Goal: Task Accomplishment & Management: Use online tool/utility

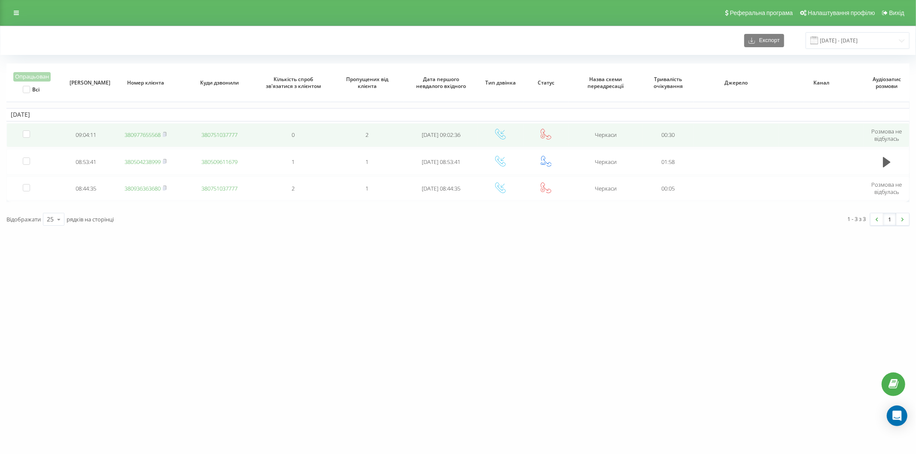
click at [131, 134] on link "380977655568" at bounding box center [143, 135] width 36 height 8
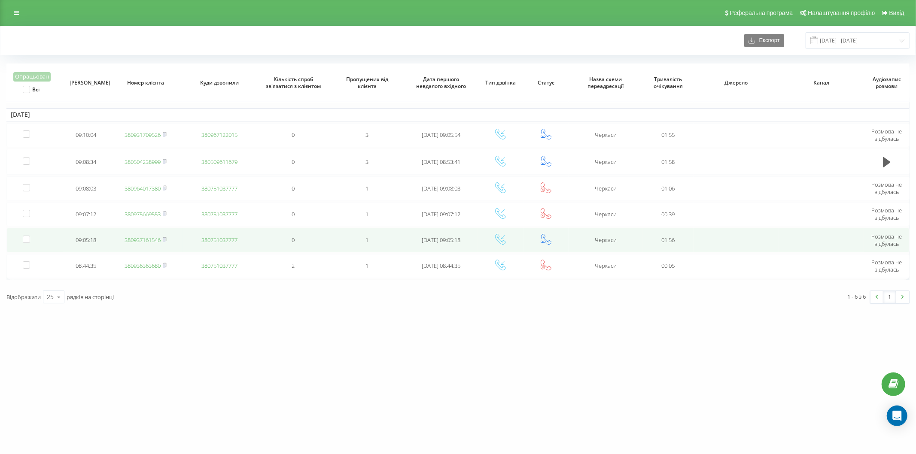
click at [137, 240] on link "380937161546" at bounding box center [143, 240] width 36 height 8
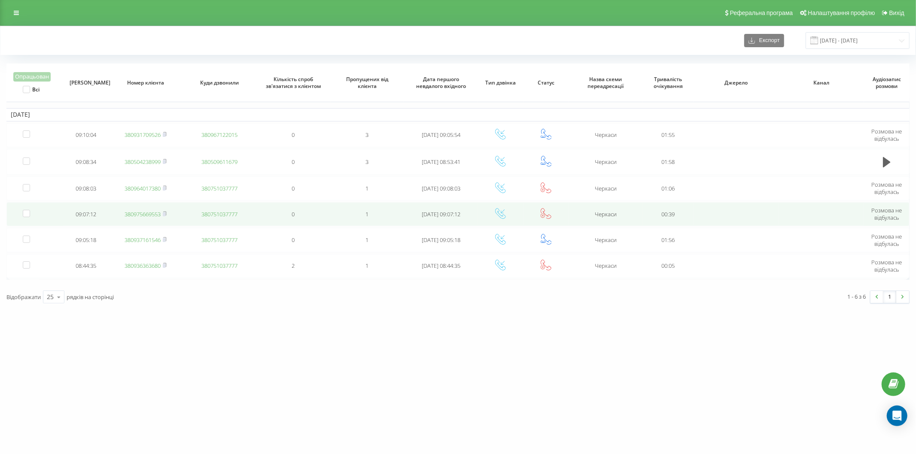
click at [133, 213] on link "380975669553" at bounding box center [143, 214] width 36 height 8
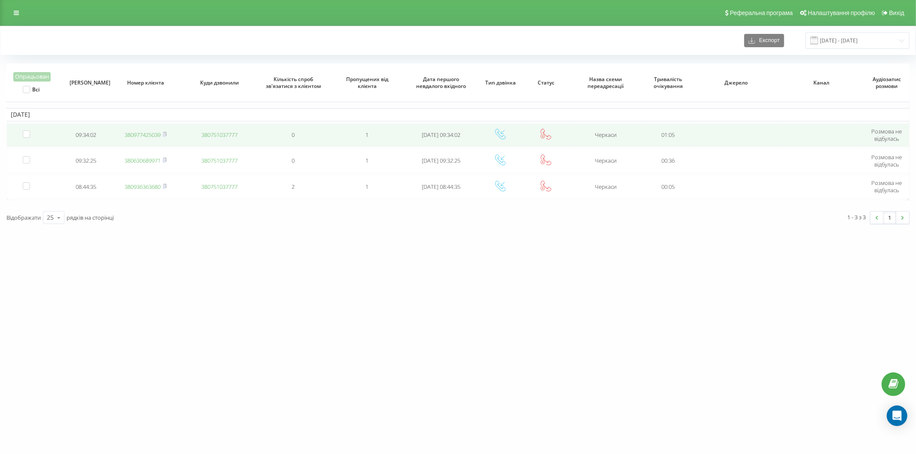
click at [139, 134] on link "380977425039" at bounding box center [143, 135] width 36 height 8
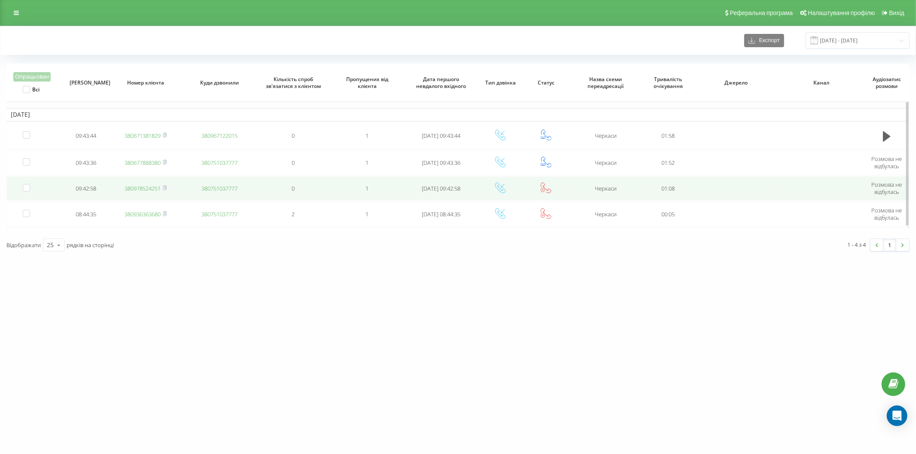
click at [149, 187] on link "380978524251" at bounding box center [143, 189] width 36 height 8
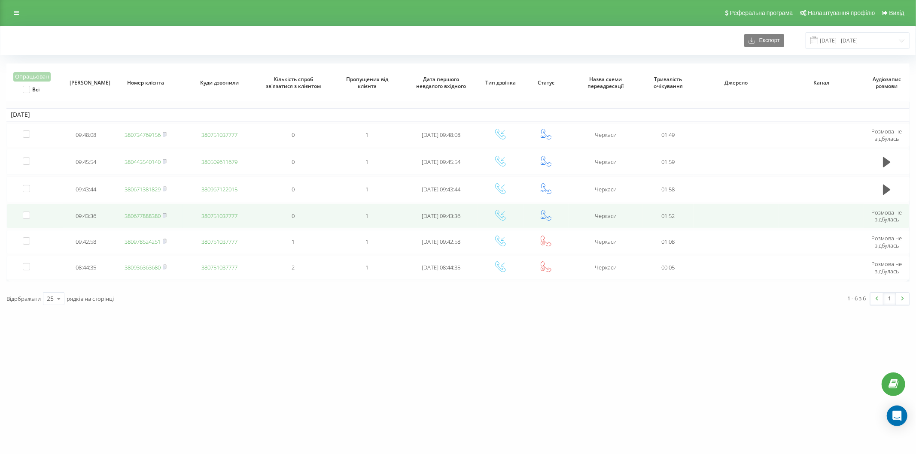
click at [152, 213] on link "380677888380" at bounding box center [143, 216] width 36 height 8
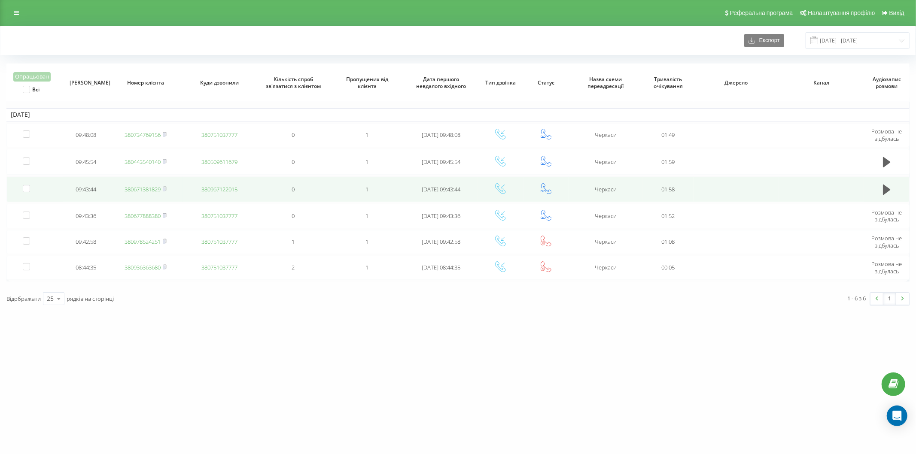
click at [147, 188] on link "380671381829" at bounding box center [143, 189] width 36 height 8
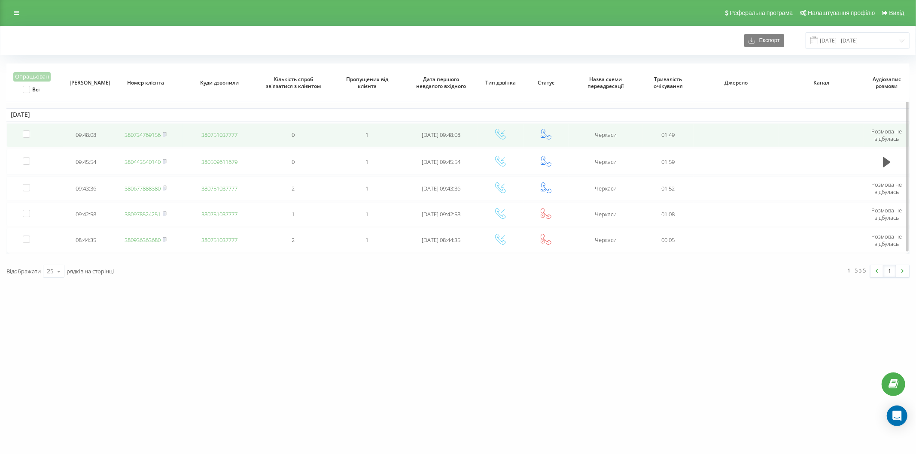
click at [147, 138] on td "380734769156" at bounding box center [146, 135] width 74 height 24
click at [143, 133] on link "380734769156" at bounding box center [143, 135] width 36 height 8
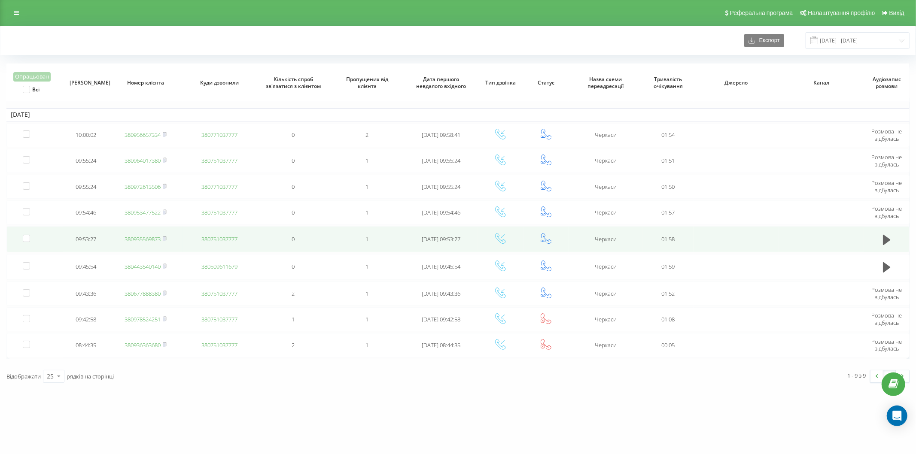
click at [139, 239] on link "380935569873" at bounding box center [143, 239] width 36 height 8
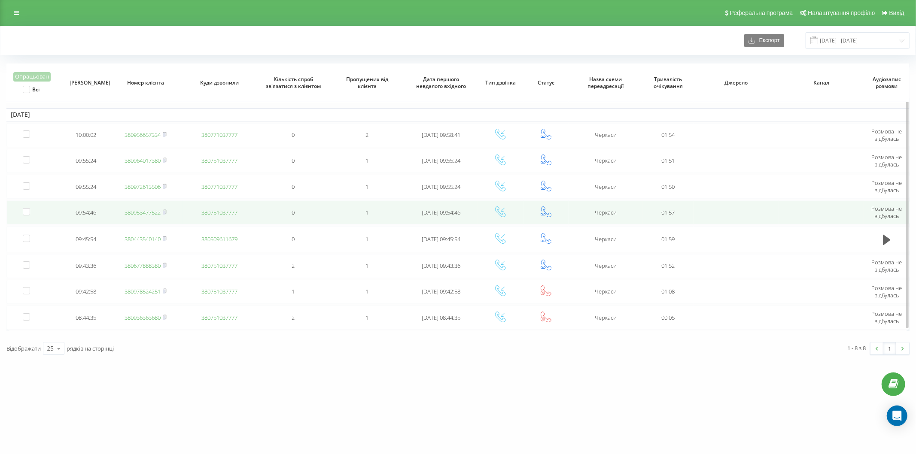
click at [143, 213] on link "380953477522" at bounding box center [143, 213] width 36 height 8
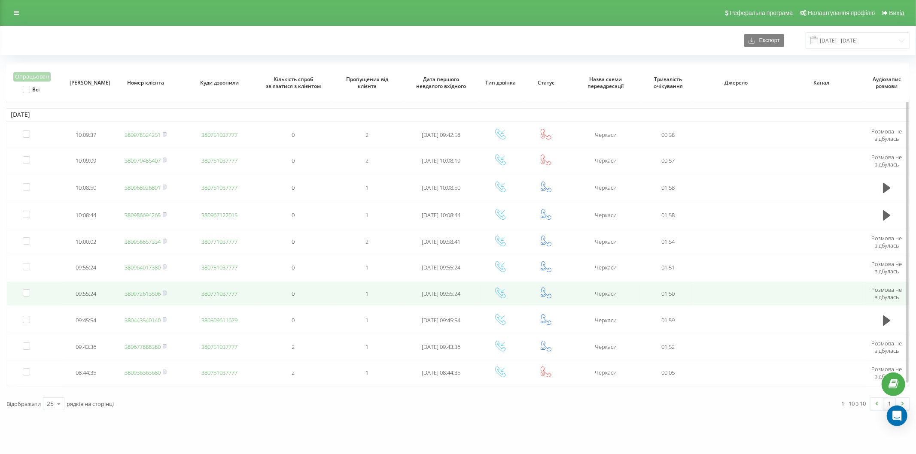
click at [136, 291] on link "380972613506" at bounding box center [143, 294] width 36 height 8
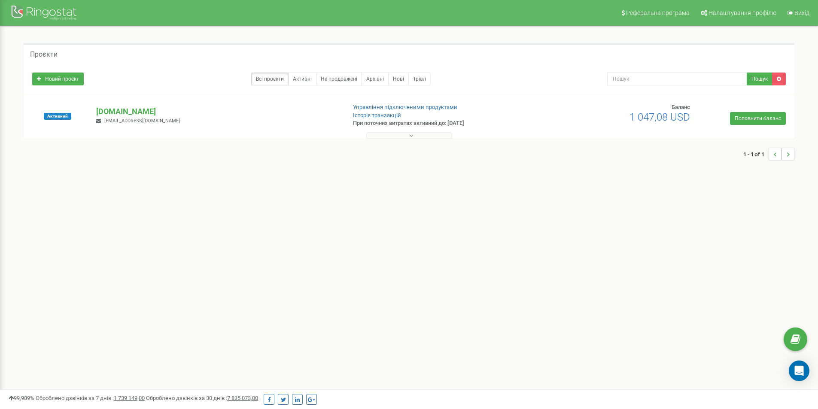
click at [411, 135] on icon at bounding box center [411, 136] width 4 height 6
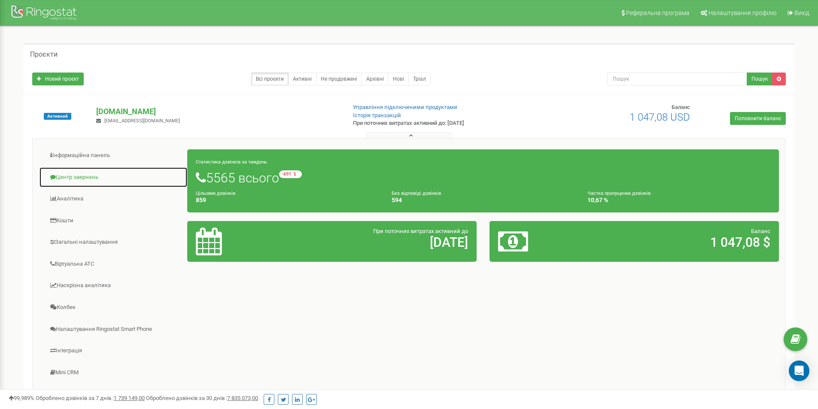
click at [71, 178] on link "Центр звернень" at bounding box center [113, 177] width 149 height 21
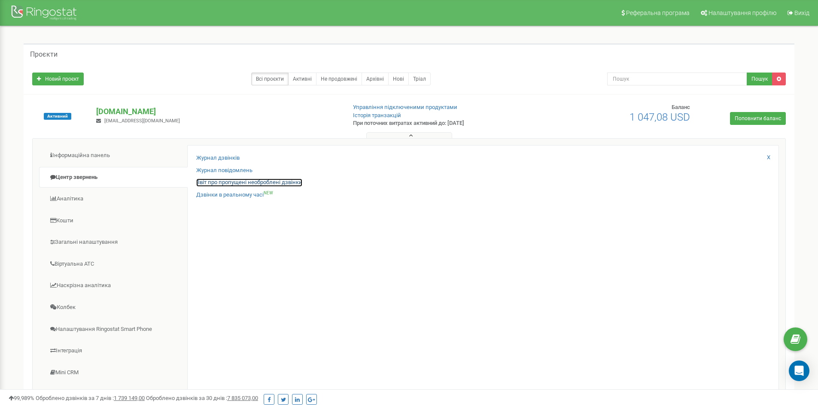
click at [235, 183] on link "Звіт про пропущені необроблені дзвінки" at bounding box center [249, 183] width 106 height 8
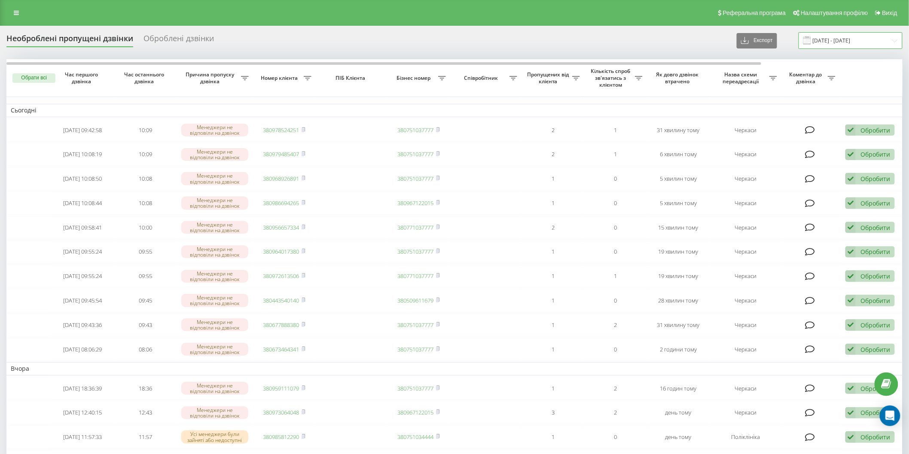
click at [818, 40] on input "[DATE] - [DATE]" at bounding box center [850, 40] width 104 height 17
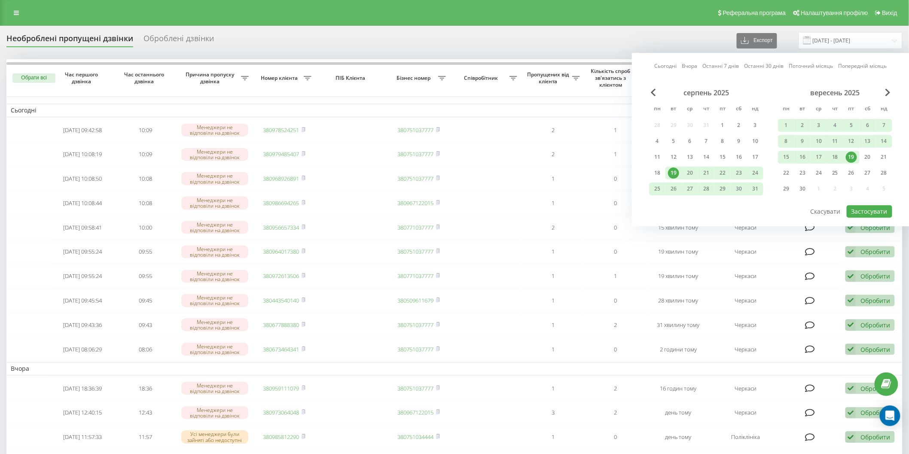
click at [660, 65] on link "Сьогодні" at bounding box center [665, 66] width 22 height 8
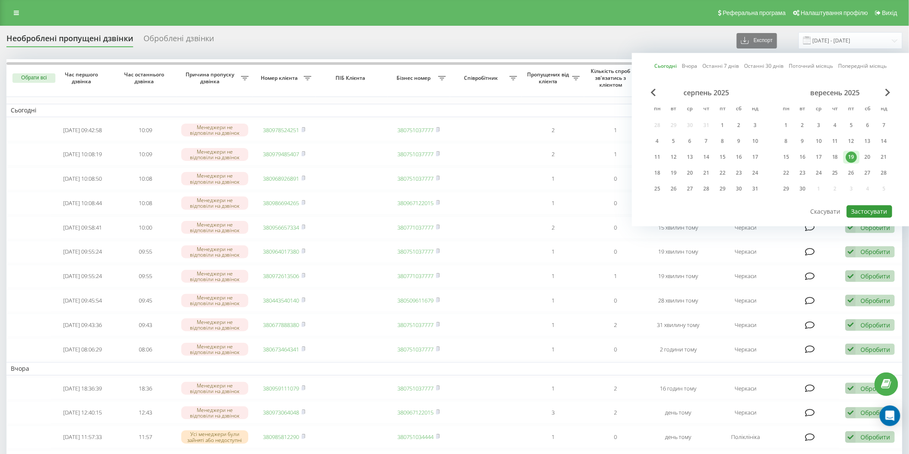
click at [818, 211] on button "Застосувати" at bounding box center [869, 211] width 46 height 12
type input "19.09.2025 - 19.09.2025"
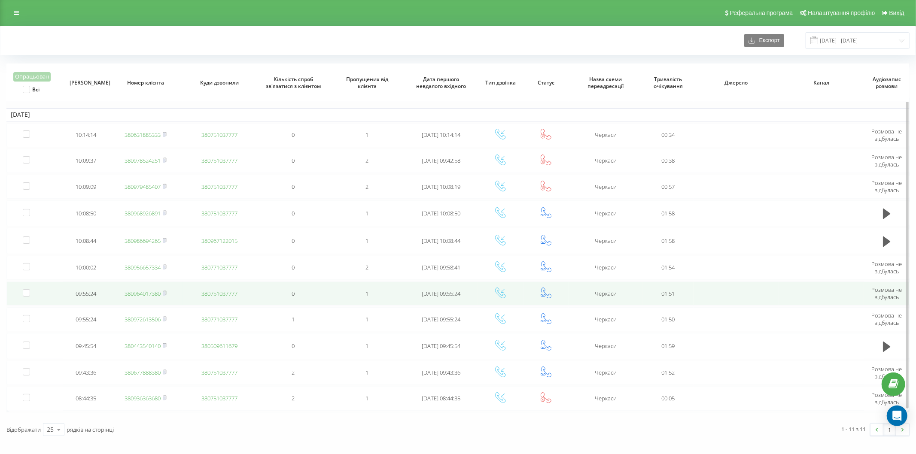
click at [134, 291] on link "380964017380" at bounding box center [143, 294] width 36 height 8
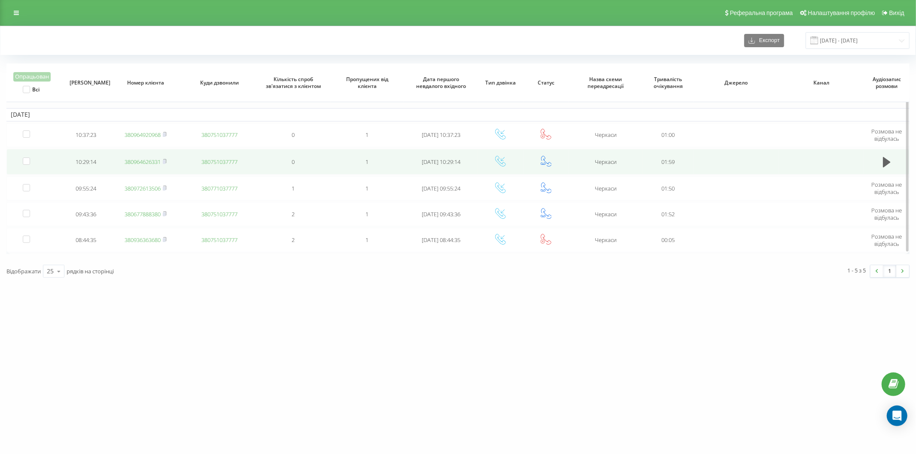
click at [140, 162] on link "380964626331" at bounding box center [143, 162] width 36 height 8
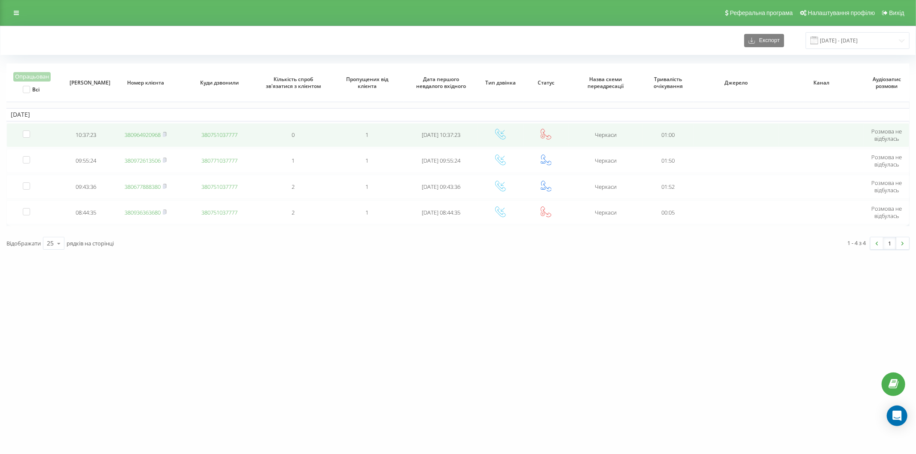
click at [131, 137] on link "380964920968" at bounding box center [143, 135] width 36 height 8
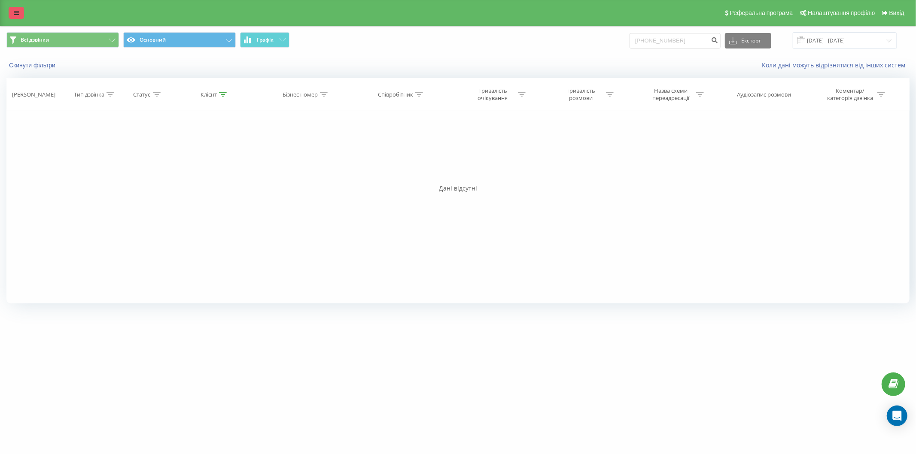
click at [13, 9] on link at bounding box center [16, 13] width 15 height 12
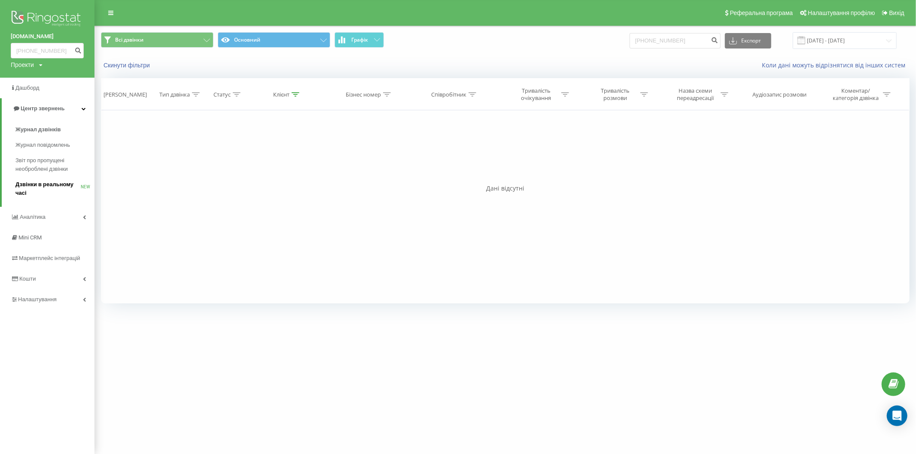
click at [53, 184] on span "Дзвінки в реальному часі" at bounding box center [47, 188] width 65 height 17
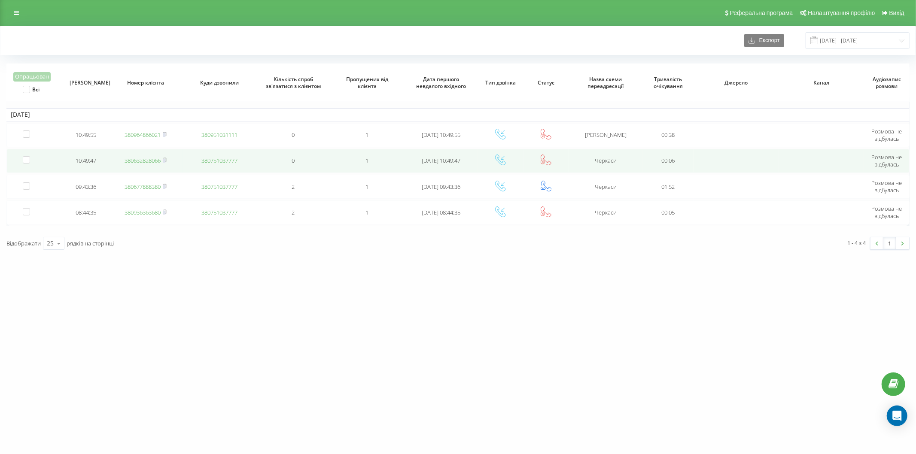
click at [130, 161] on link "380632828066" at bounding box center [143, 161] width 36 height 8
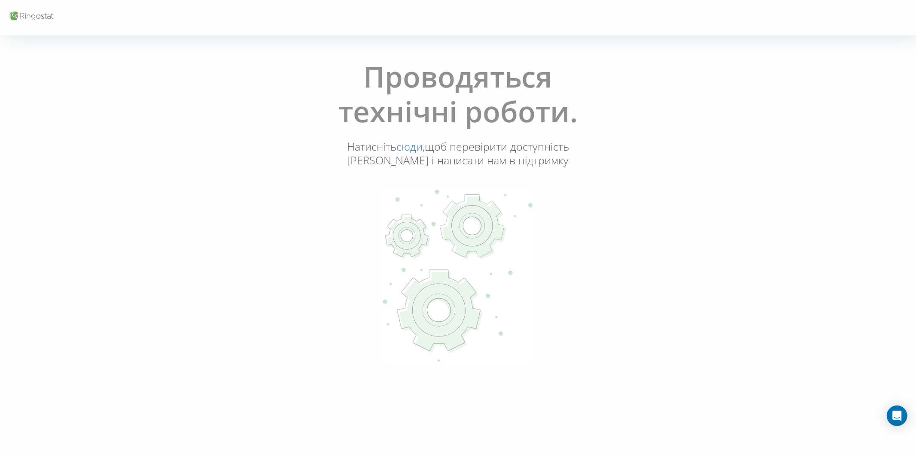
click at [401, 149] on link "сюди," at bounding box center [410, 146] width 28 height 15
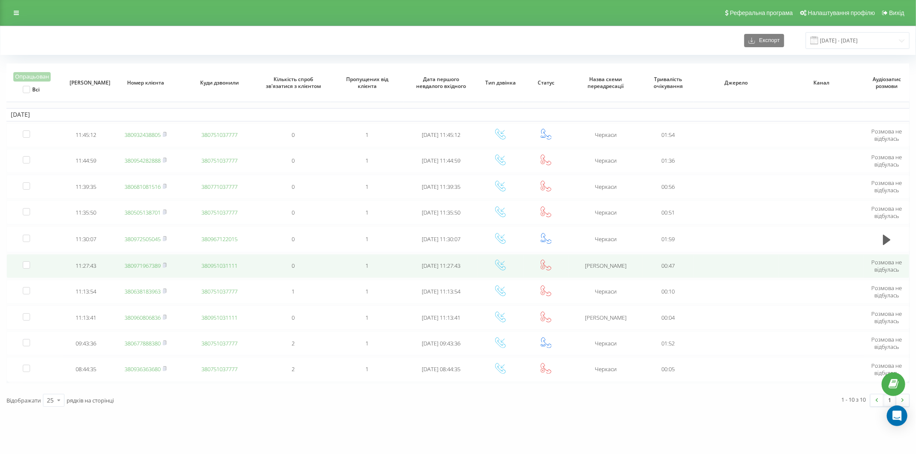
click at [142, 262] on link "380971967389" at bounding box center [143, 266] width 36 height 8
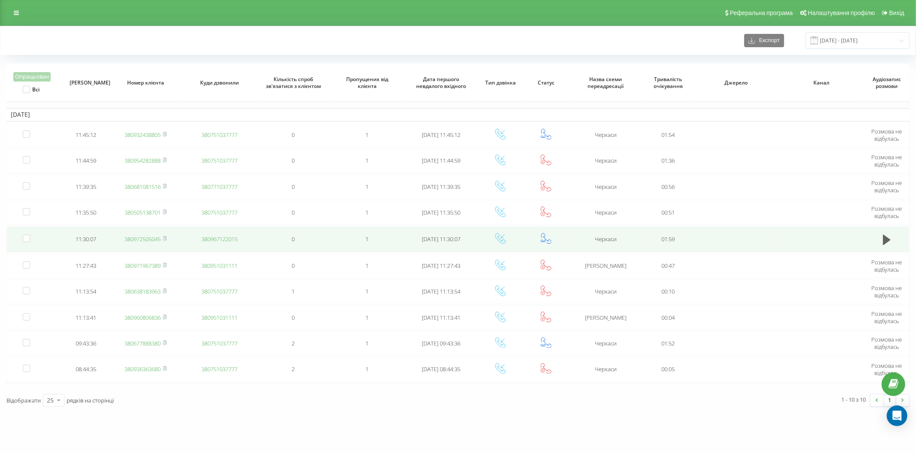
click at [143, 237] on link "380972505045" at bounding box center [143, 239] width 36 height 8
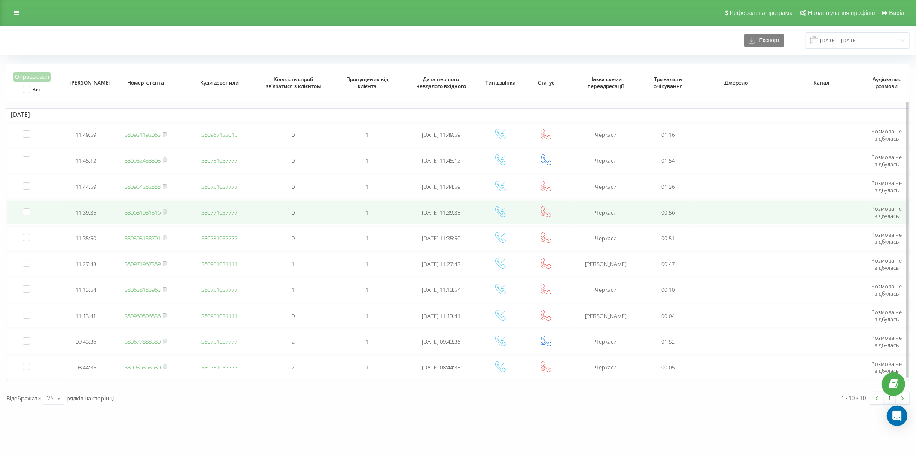
click at [150, 212] on link "380681081516" at bounding box center [143, 213] width 36 height 8
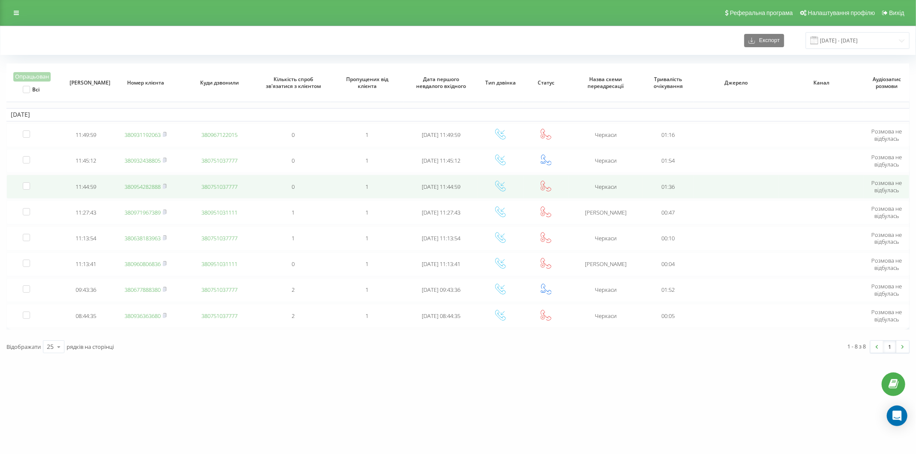
click at [134, 185] on link "380954282888" at bounding box center [143, 187] width 36 height 8
click at [138, 186] on link "380931192063" at bounding box center [143, 187] width 36 height 8
click at [149, 187] on link "380975387776" at bounding box center [143, 187] width 36 height 8
click at [138, 188] on link "380506444279" at bounding box center [143, 187] width 36 height 8
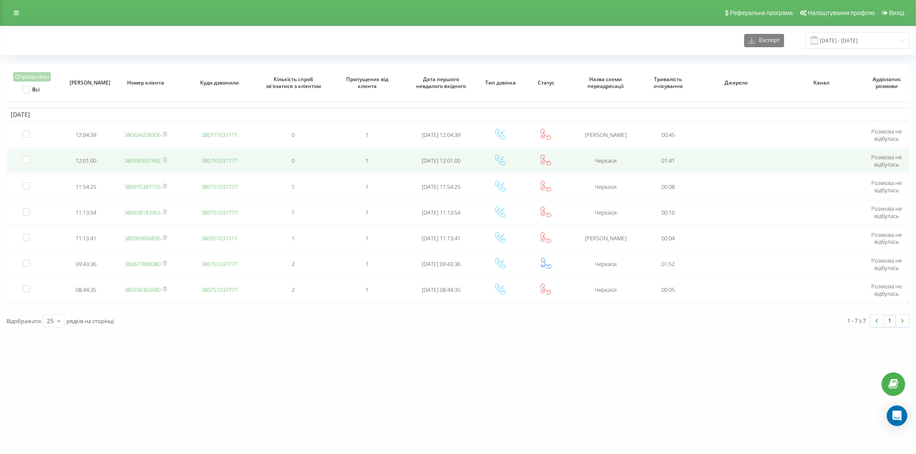
click at [135, 161] on link "380930051992" at bounding box center [143, 161] width 36 height 8
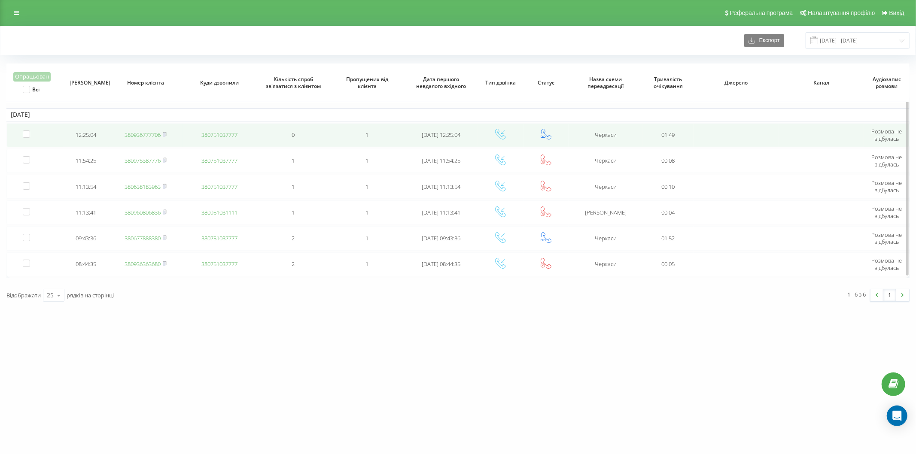
click at [140, 137] on link "380936777706" at bounding box center [143, 135] width 36 height 8
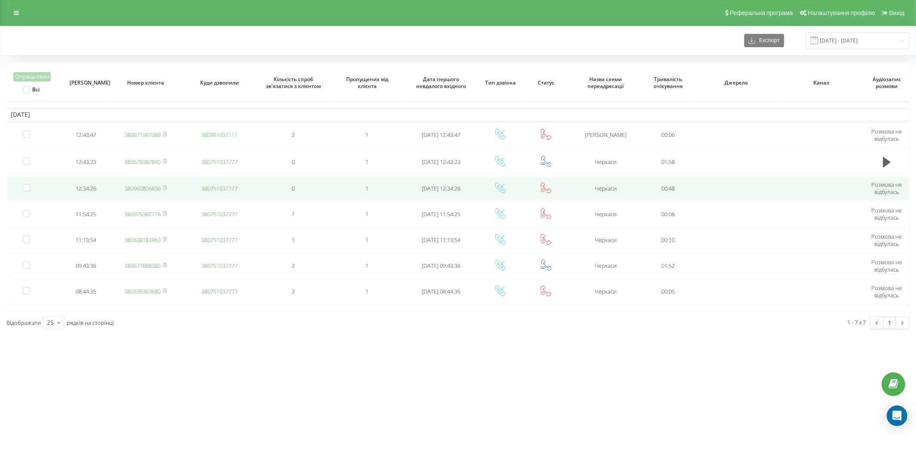
click at [144, 187] on link "380960806836" at bounding box center [143, 189] width 36 height 8
click at [134, 190] on link "380679387840" at bounding box center [143, 188] width 36 height 8
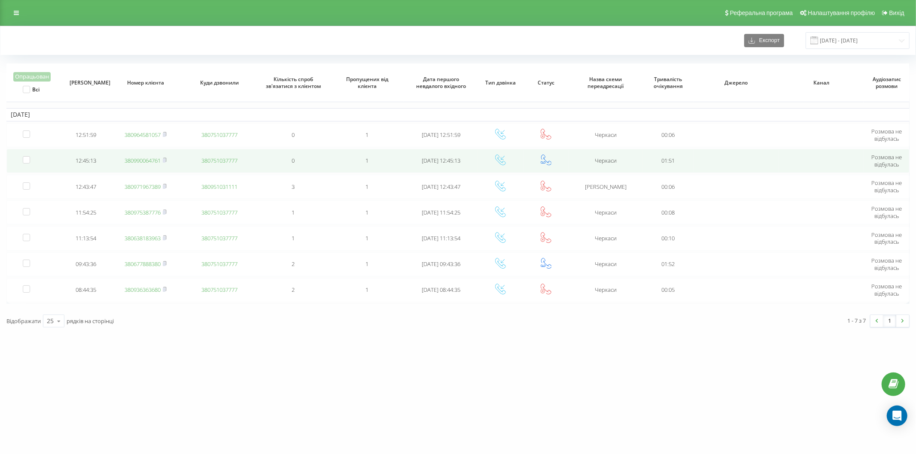
click at [136, 164] on link "380990064761" at bounding box center [143, 161] width 36 height 8
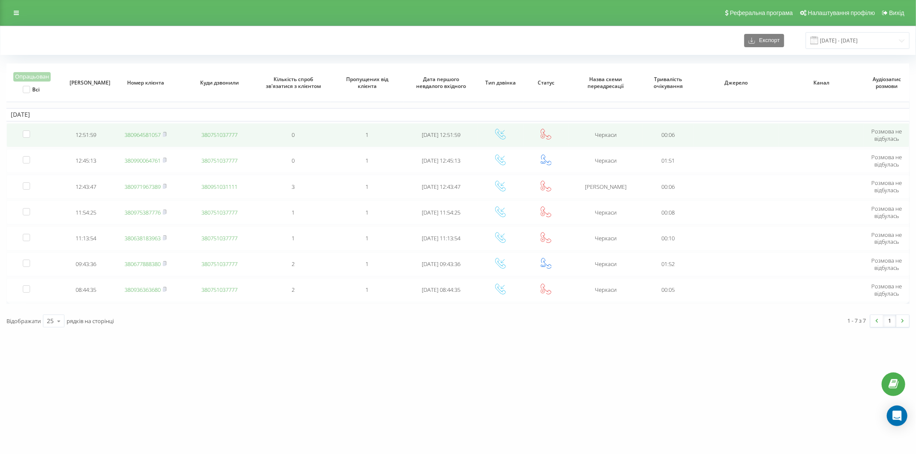
click at [147, 133] on link "380964581057" at bounding box center [143, 135] width 36 height 8
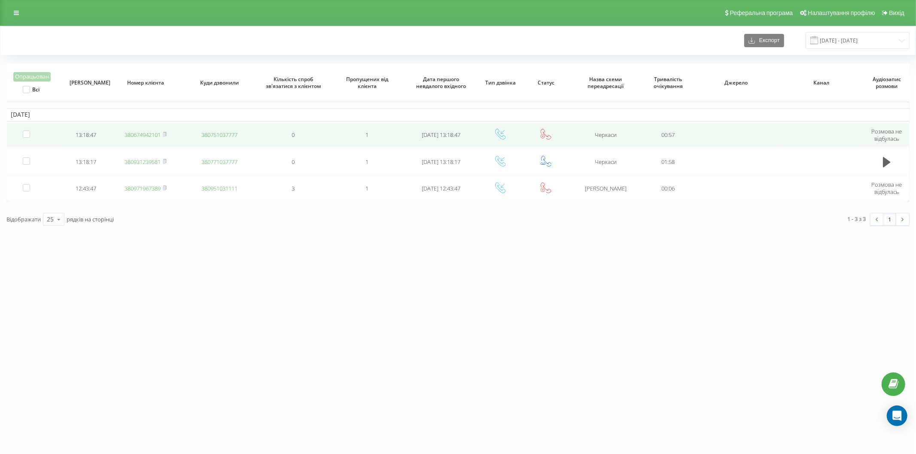
click at [136, 139] on td "380674942101" at bounding box center [146, 135] width 74 height 24
click at [137, 138] on td "380674942101" at bounding box center [146, 135] width 74 height 24
click at [132, 132] on link "380674942101" at bounding box center [143, 135] width 36 height 8
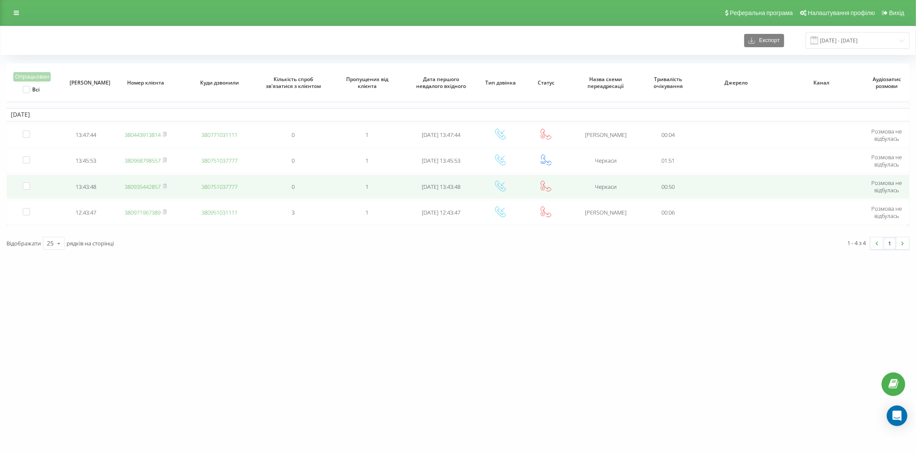
click at [130, 188] on link "380935442857" at bounding box center [143, 187] width 36 height 8
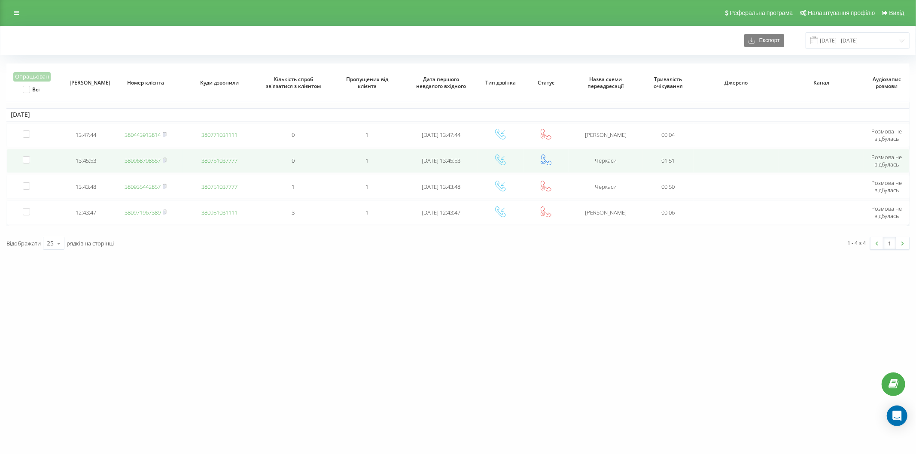
click at [148, 161] on link "380968798557" at bounding box center [143, 161] width 36 height 8
click at [156, 161] on link "380963832796" at bounding box center [143, 161] width 36 height 8
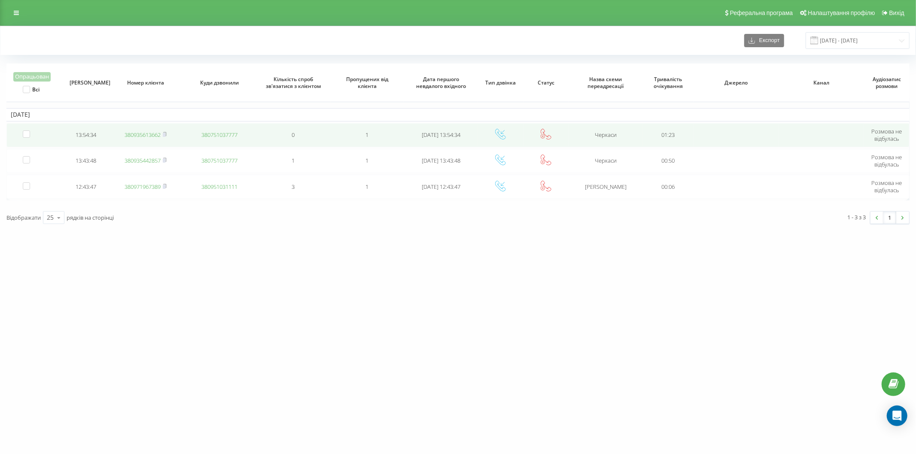
click at [140, 138] on td "380935613662" at bounding box center [146, 135] width 74 height 24
click at [147, 134] on link "380935613662" at bounding box center [143, 135] width 36 height 8
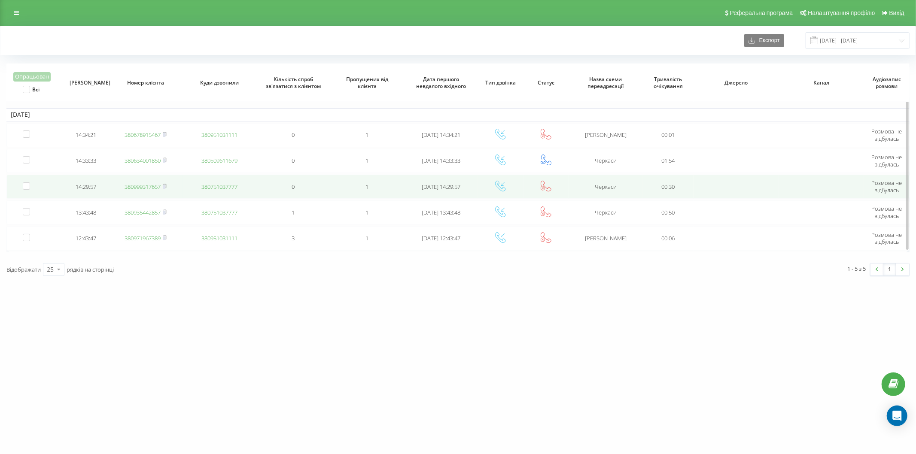
click at [142, 186] on link "380999317657" at bounding box center [143, 187] width 36 height 8
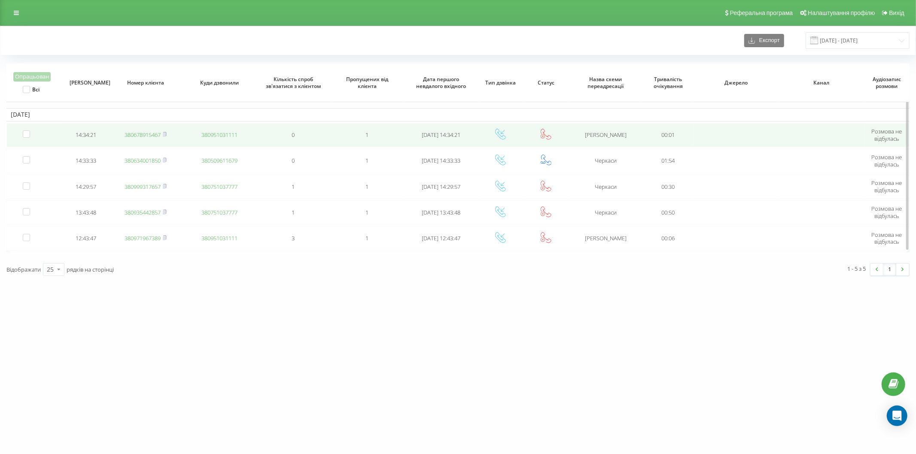
click at [143, 139] on td "380678915467" at bounding box center [146, 135] width 74 height 24
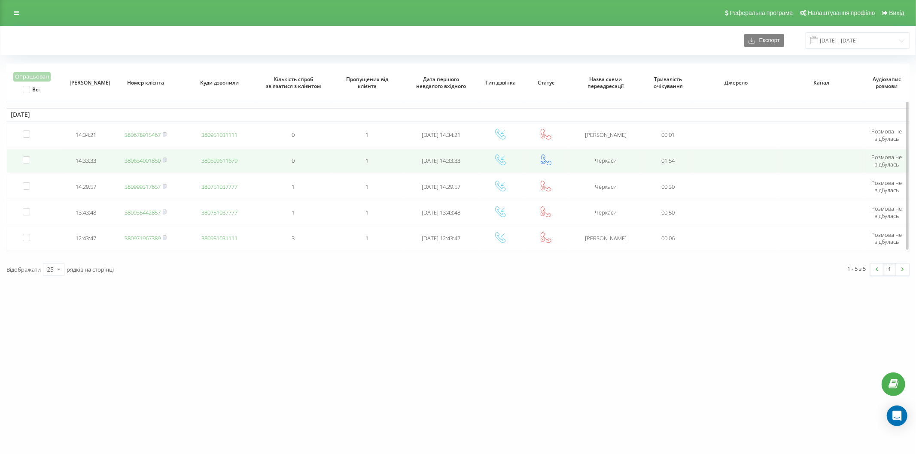
click at [143, 161] on link "380634001850" at bounding box center [143, 161] width 36 height 8
